Goal: Task Accomplishment & Management: Manage account settings

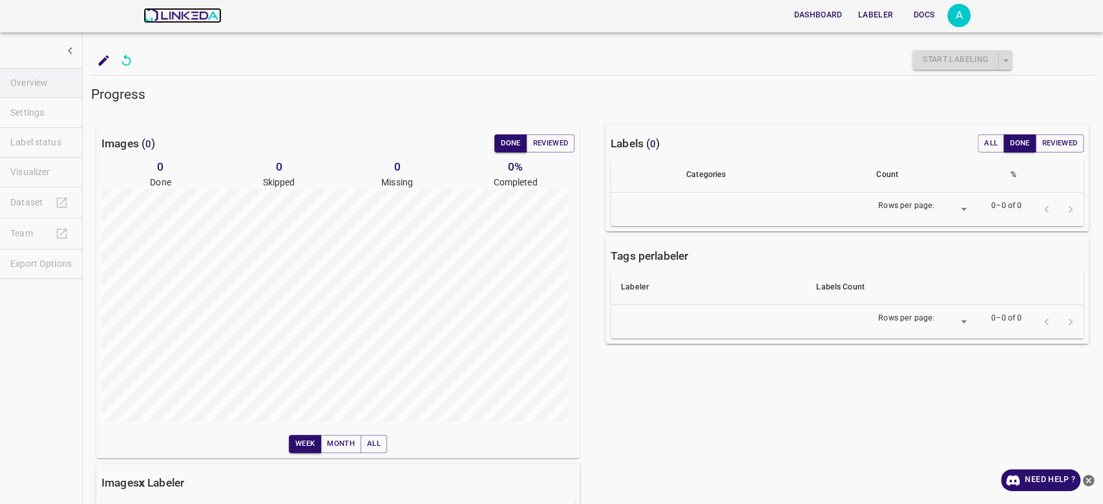
click at [165, 23] on img at bounding box center [182, 16] width 78 height 16
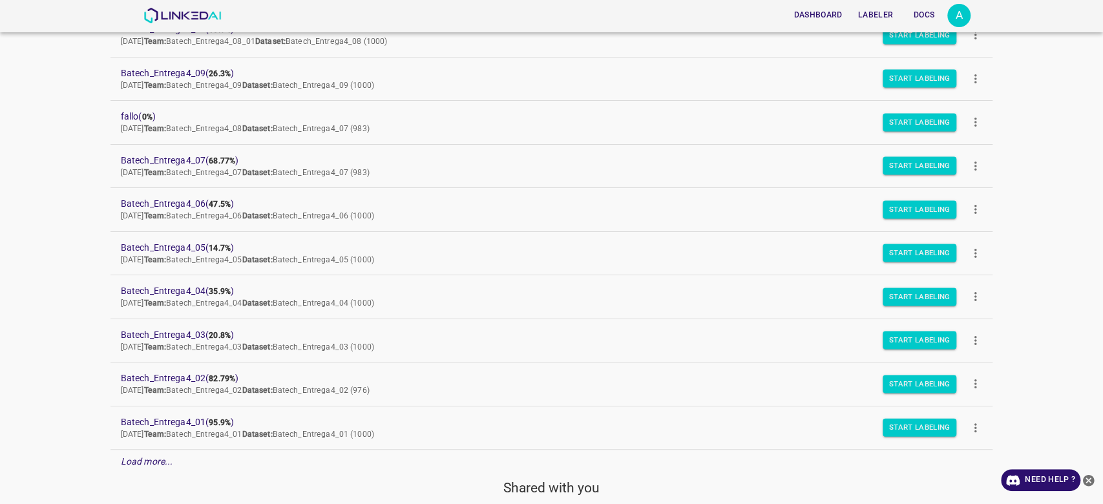
scroll to position [118, 0]
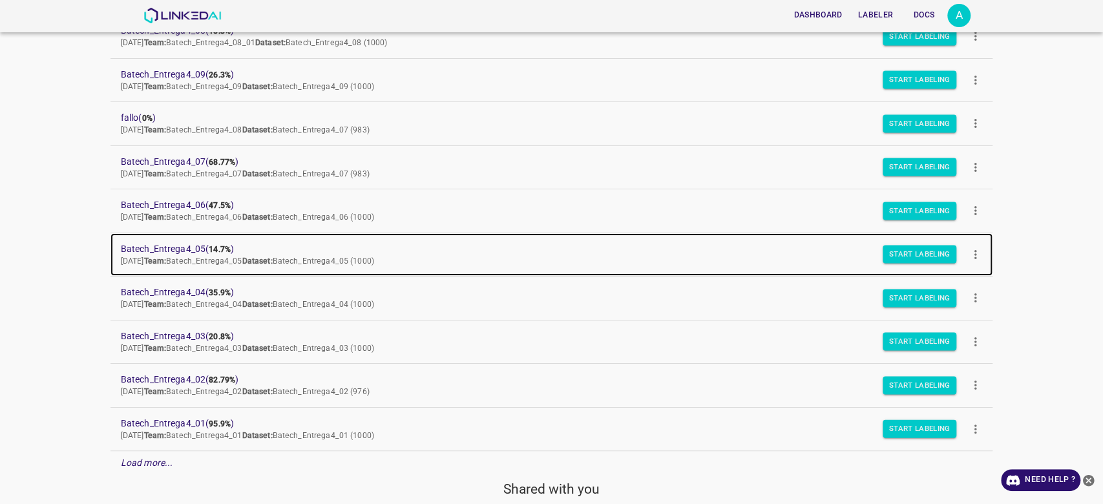
click at [186, 240] on link "Batech_Entrega4_05 ( 14.7% ) Mon Sep 08 2025 Team: Batech_Entrega4_05 Dataset: …" at bounding box center [551, 254] width 883 height 43
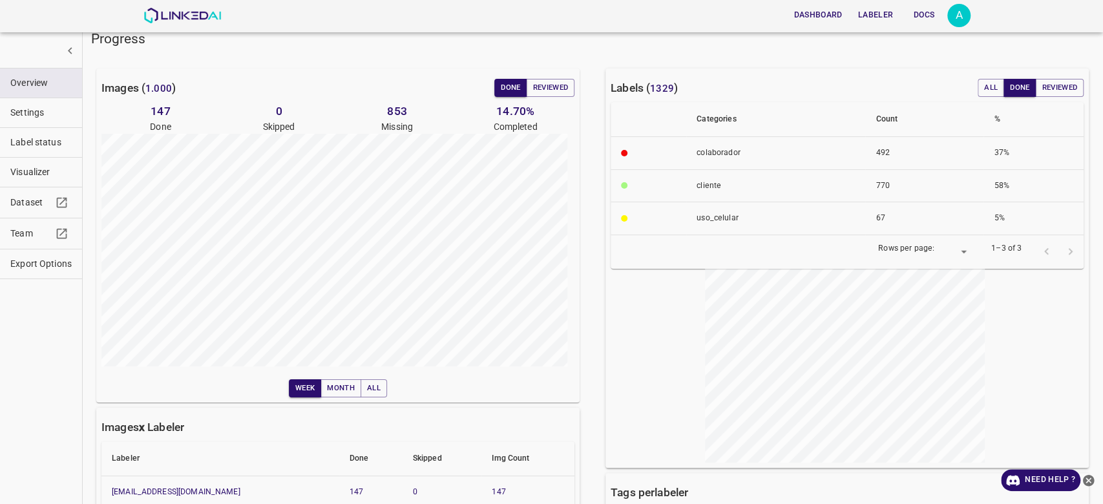
scroll to position [34, 0]
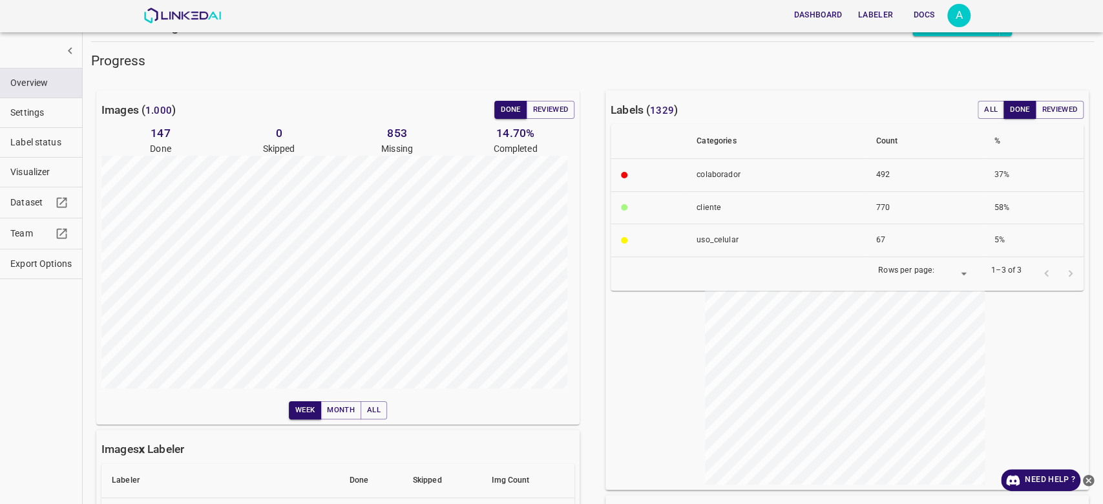
click at [277, 108] on div "Images ( 1.000 ) Done Reviewed" at bounding box center [337, 110] width 473 height 18
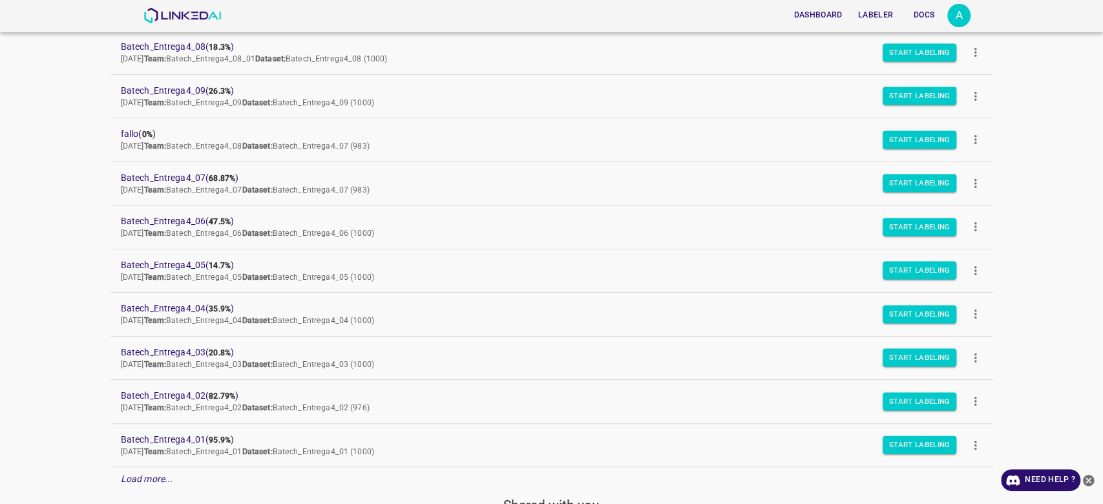
scroll to position [105, 0]
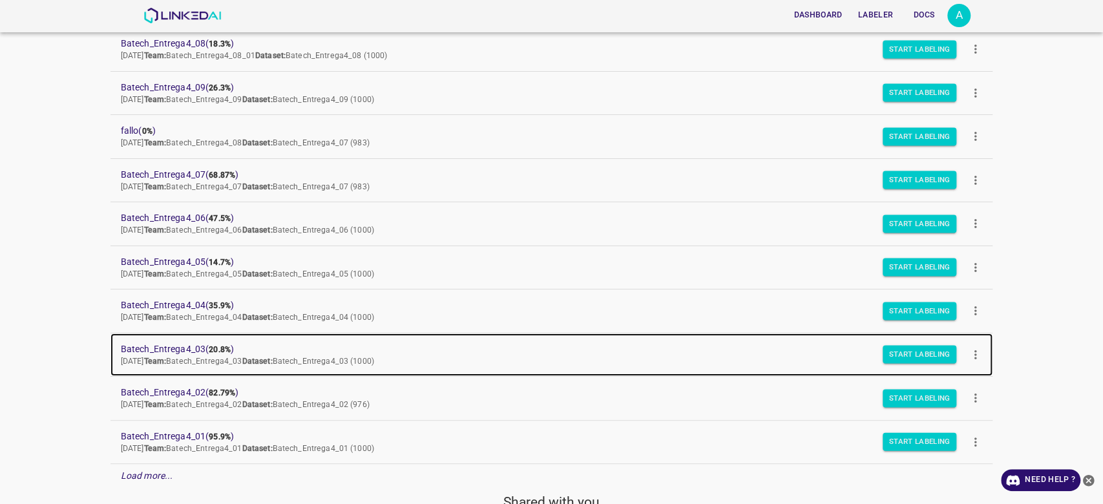
click at [181, 339] on link "Batech_Entrega4_03 ( 20.8% ) Mon Sep 08 2025 Team: Batech_Entrega4_03 Dataset: …" at bounding box center [551, 354] width 883 height 43
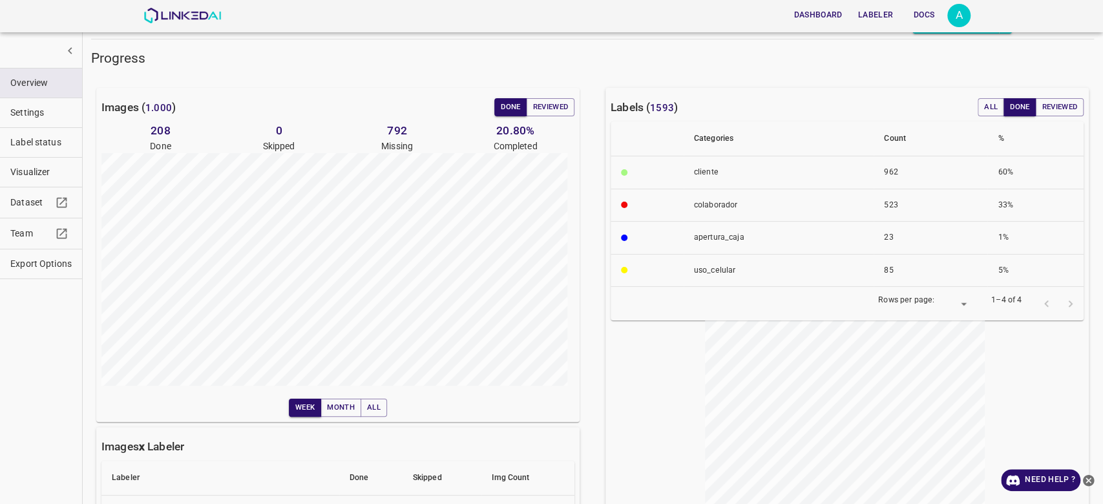
scroll to position [34, 0]
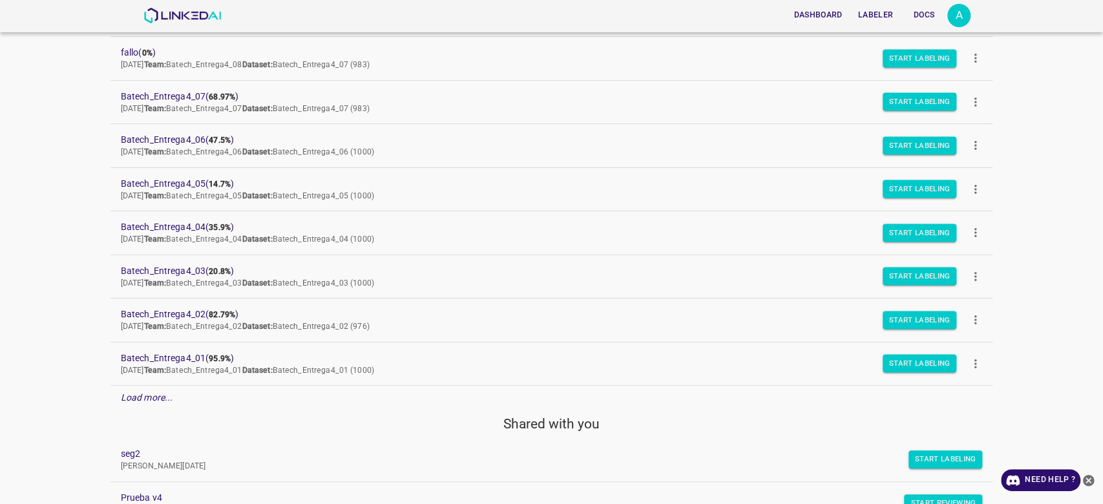
scroll to position [189, 0]
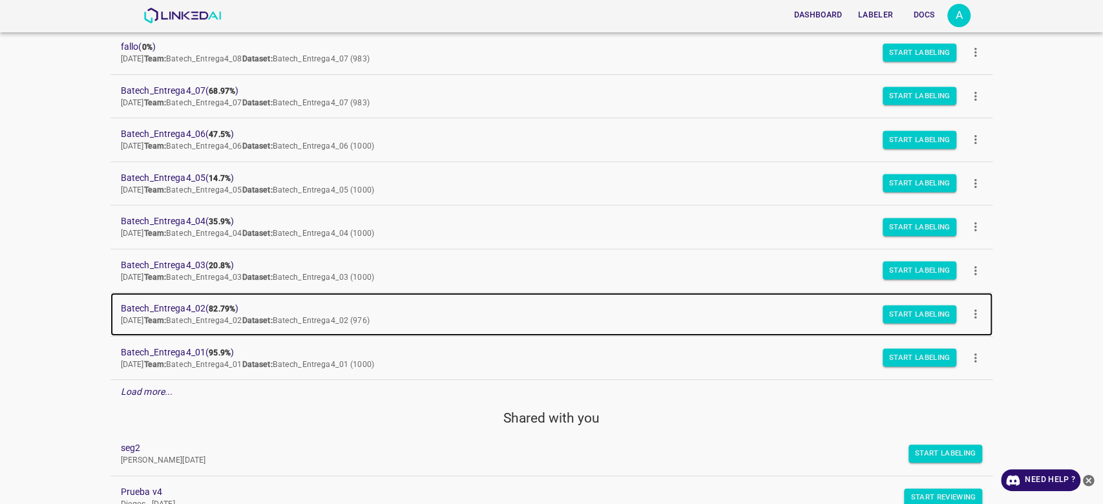
click at [221, 302] on span "Batech_Entrega4_02 ( 82.79% )" at bounding box center [541, 309] width 841 height 14
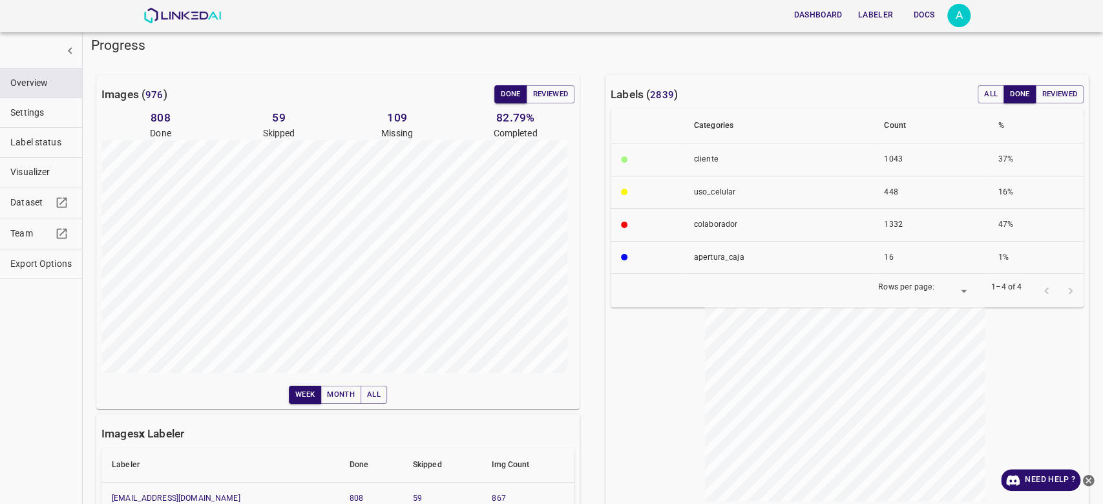
scroll to position [47, 0]
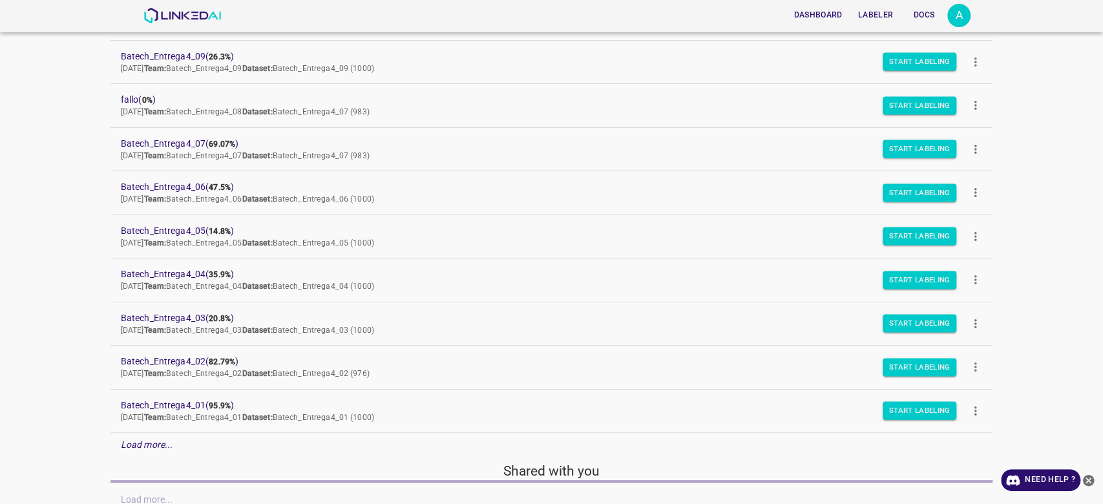
scroll to position [136, 0]
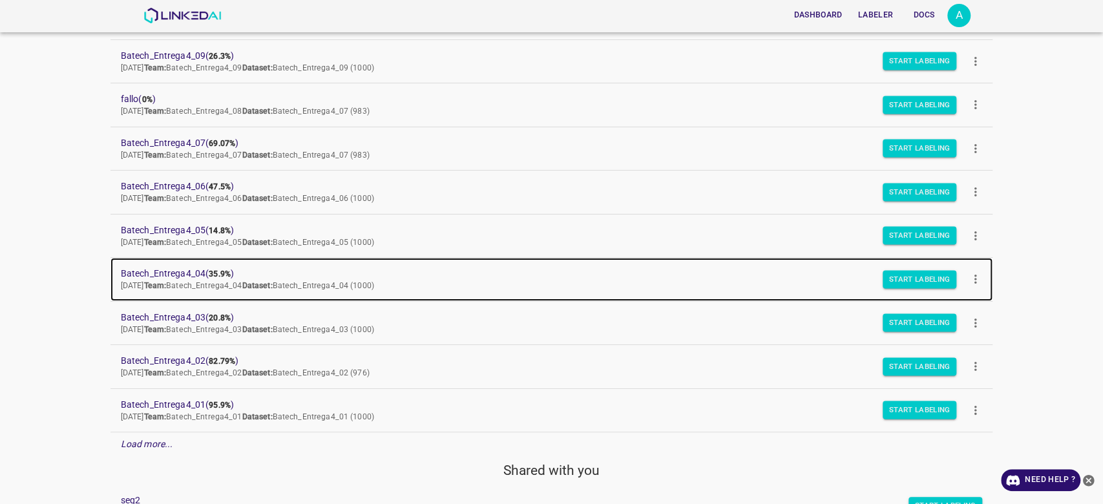
click at [184, 271] on span "Batech_Entrega4_04 ( 35.9% )" at bounding box center [541, 274] width 841 height 14
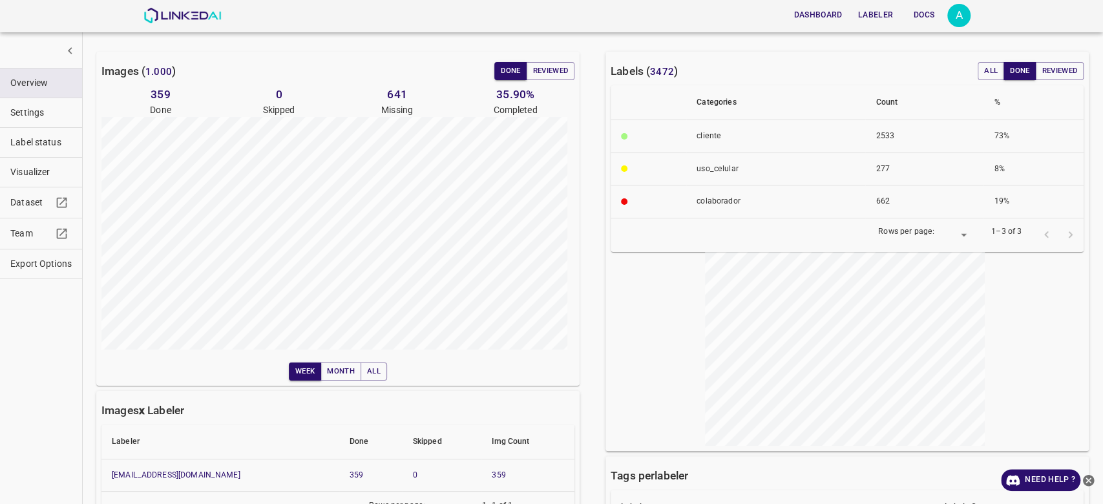
scroll to position [43, 0]
